Goal: Task Accomplishment & Management: Manage account settings

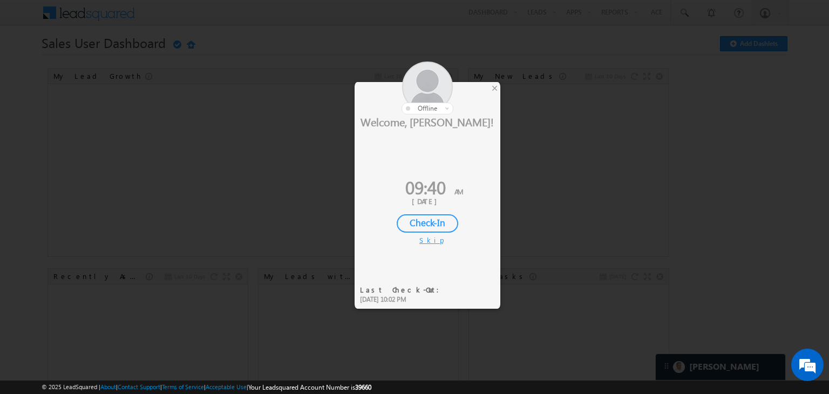
click at [440, 217] on div "Check-In" at bounding box center [427, 223] width 61 height 18
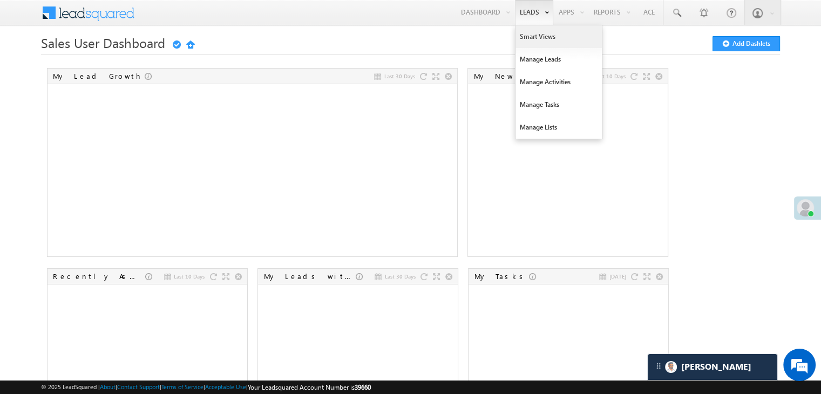
click at [535, 39] on link "Smart Views" at bounding box center [558, 36] width 86 height 23
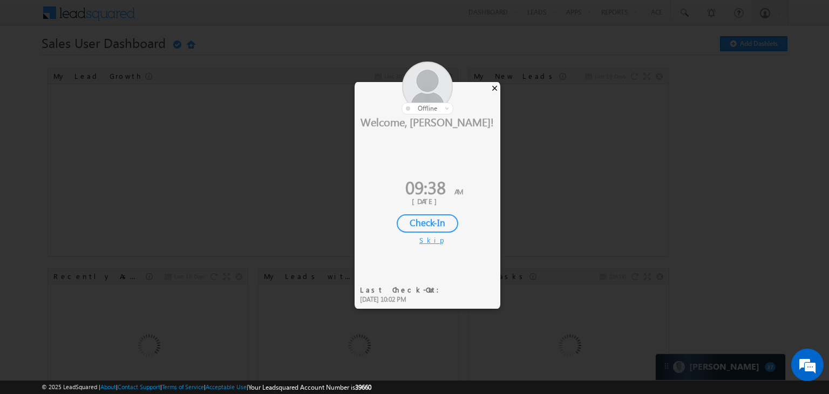
click at [496, 87] on div "×" at bounding box center [494, 88] width 11 height 12
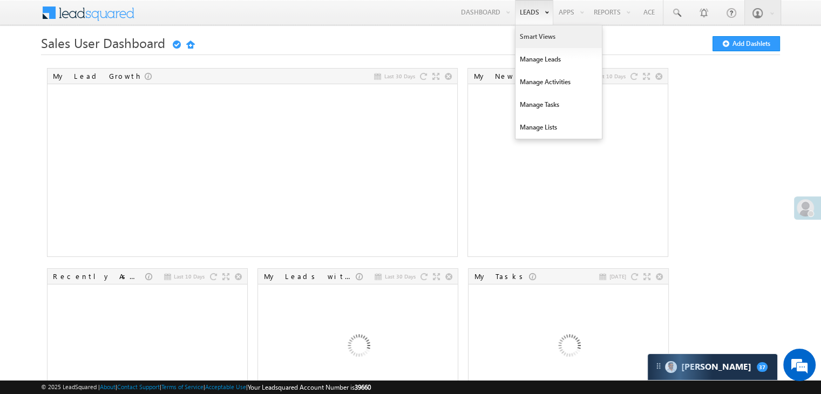
click at [529, 35] on link "Smart Views" at bounding box center [558, 36] width 86 height 23
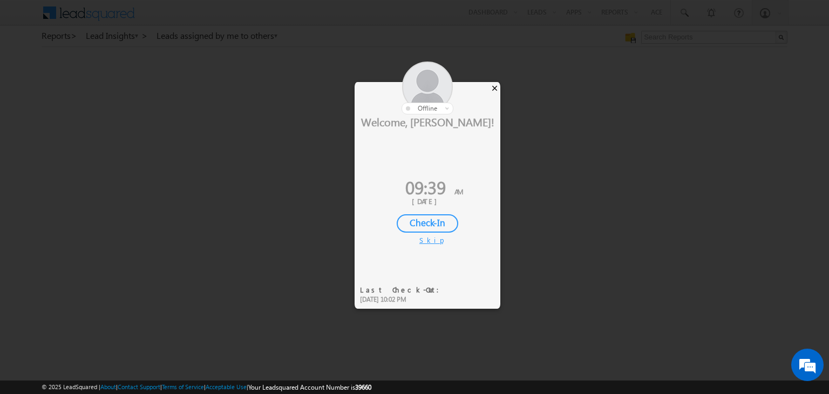
click at [493, 83] on div "×" at bounding box center [494, 88] width 11 height 12
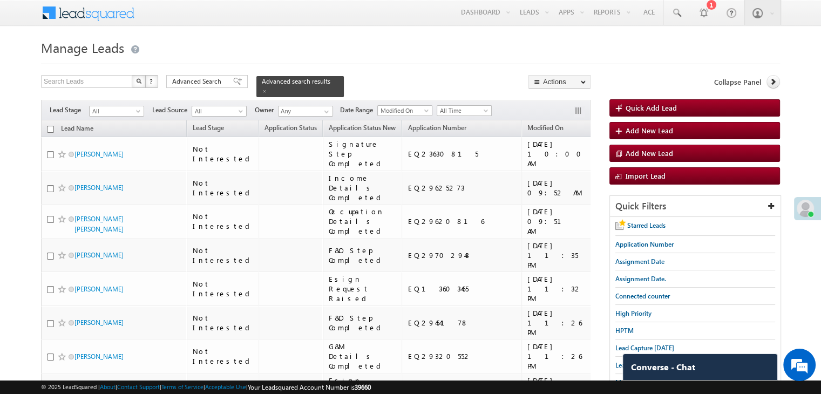
drag, startPoint x: 214, startPoint y: 82, endPoint x: 217, endPoint y: 94, distance: 12.7
click at [214, 82] on span "Advanced Search" at bounding box center [198, 82] width 52 height 10
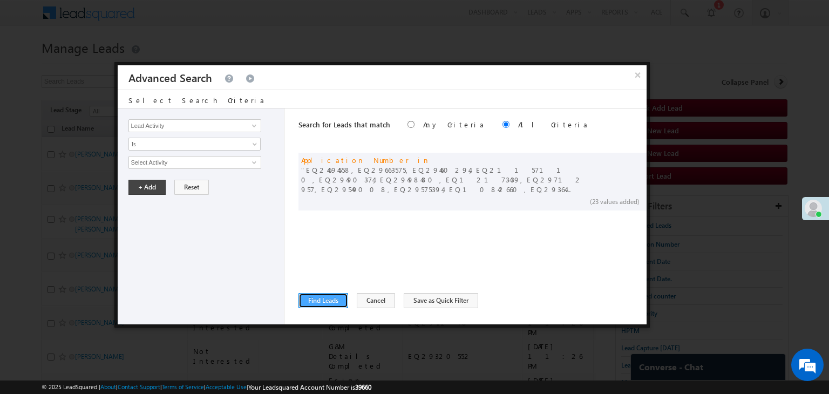
click at [319, 301] on button "Find Leads" at bounding box center [323, 300] width 50 height 15
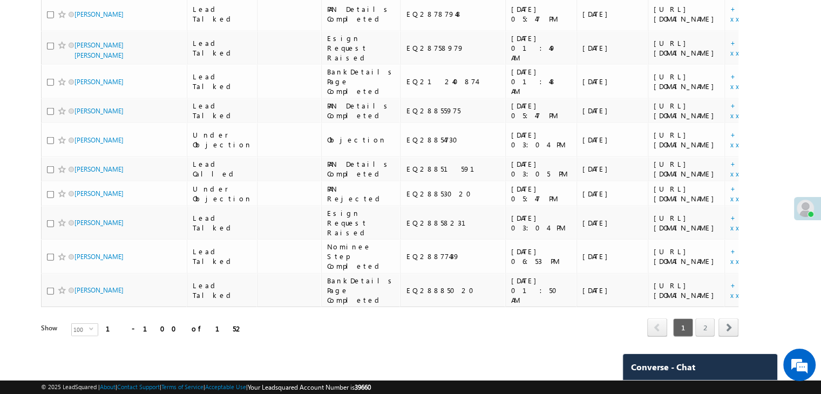
scroll to position [4855, 0]
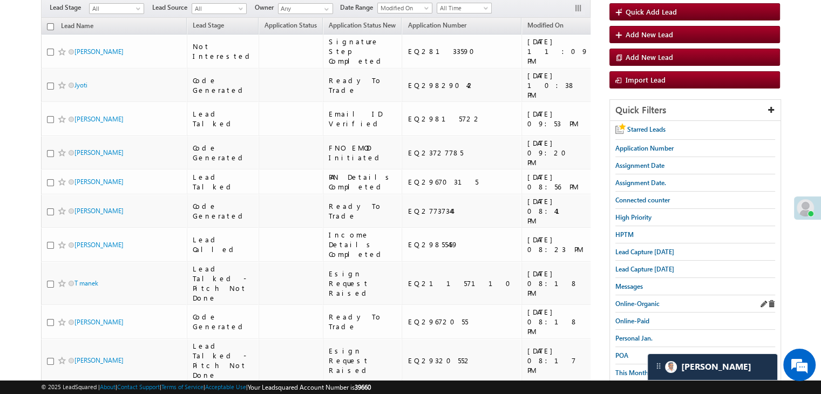
scroll to position [108, 0]
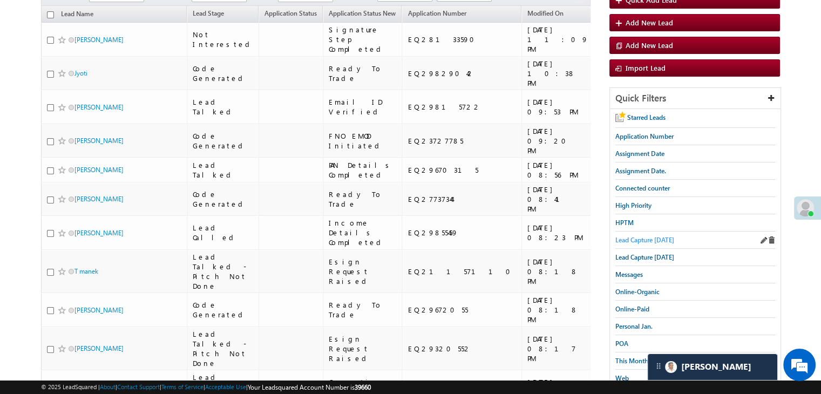
click at [661, 240] on span "Lead Capture today" at bounding box center [644, 240] width 59 height 8
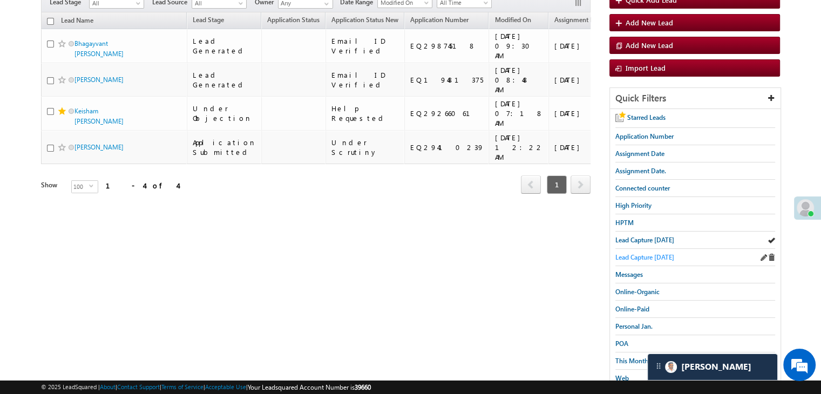
click at [657, 253] on span "Lead Capture yesterday" at bounding box center [644, 257] width 59 height 8
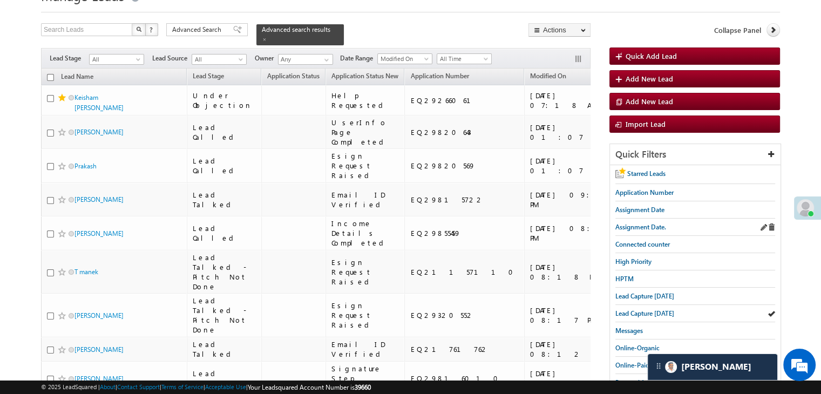
scroll to position [54, 0]
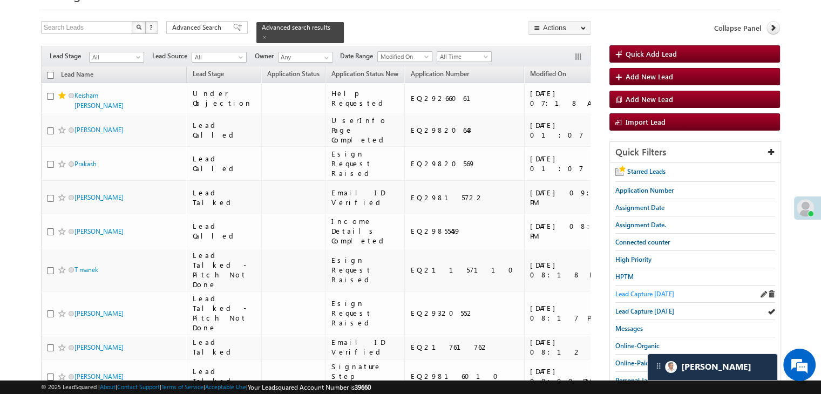
click at [651, 292] on span "Lead Capture today" at bounding box center [644, 294] width 59 height 8
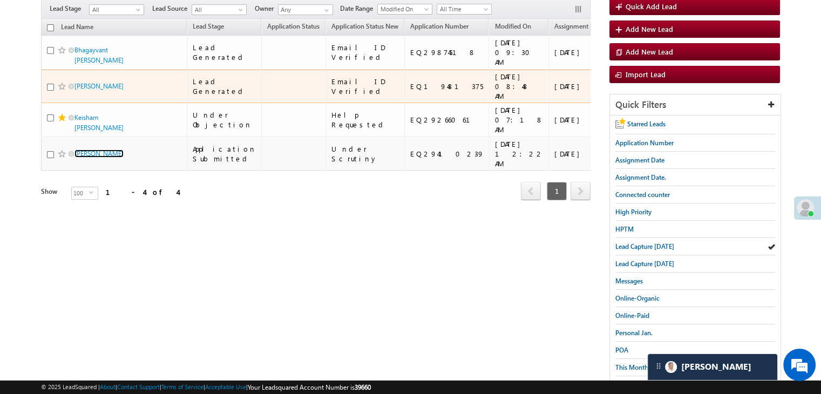
scroll to position [108, 0]
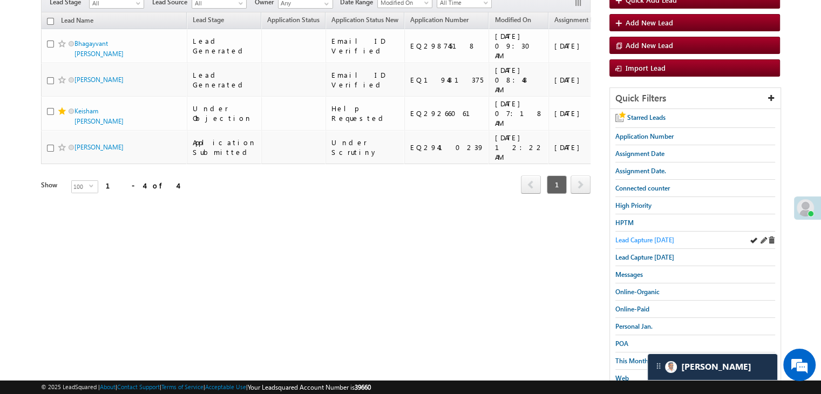
click at [643, 241] on span "Lead Capture today" at bounding box center [644, 240] width 59 height 8
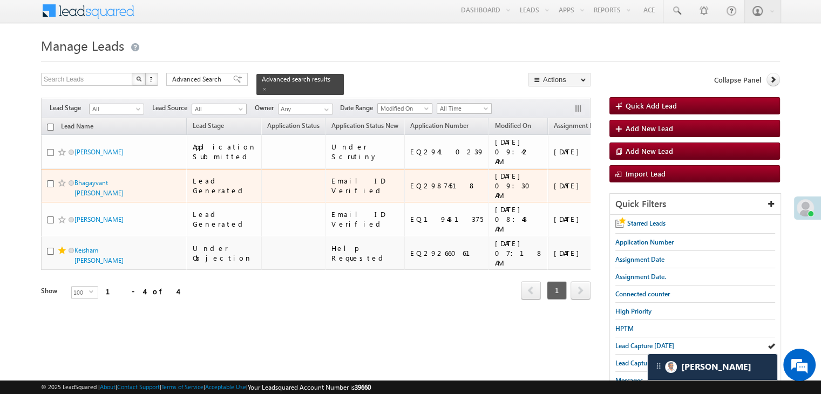
scroll to position [0, 0]
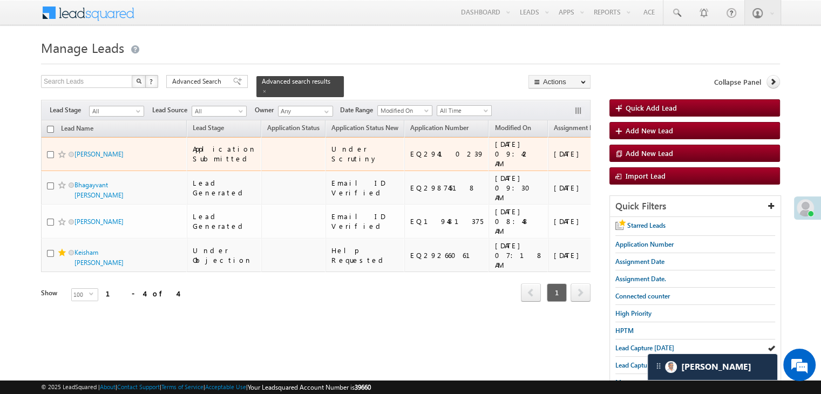
click at [61, 159] on span at bounding box center [62, 154] width 9 height 9
